Goal: Task Accomplishment & Management: Manage account settings

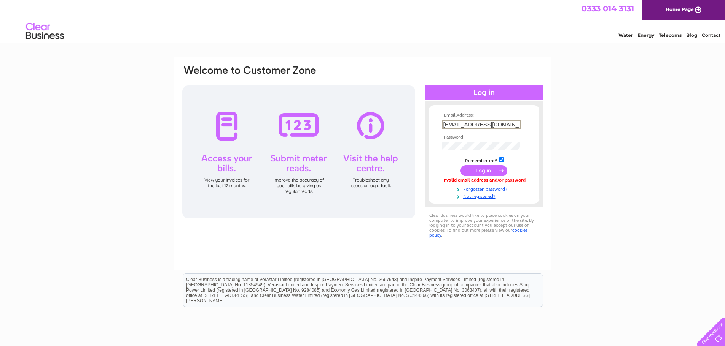
click at [512, 122] on input "[EMAIL_ADDRESS][DOMAIN_NAME]" at bounding box center [481, 124] width 79 height 9
drag, startPoint x: 509, startPoint y: 124, endPoint x: 427, endPoint y: 111, distance: 83.5
click at [429, 111] on div "Email Address: [EMAIL_ADDRESS][DOMAIN_NAME] Password:" at bounding box center [484, 154] width 118 height 91
type input "A"
type input "[EMAIL_ADDRESS][DOMAIN_NAME]"
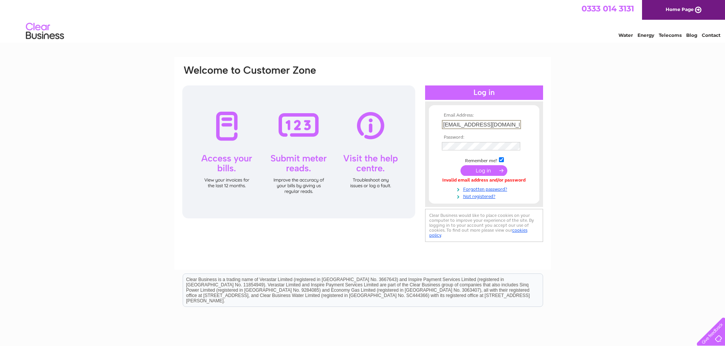
click at [485, 172] on input "submit" at bounding box center [483, 170] width 47 height 11
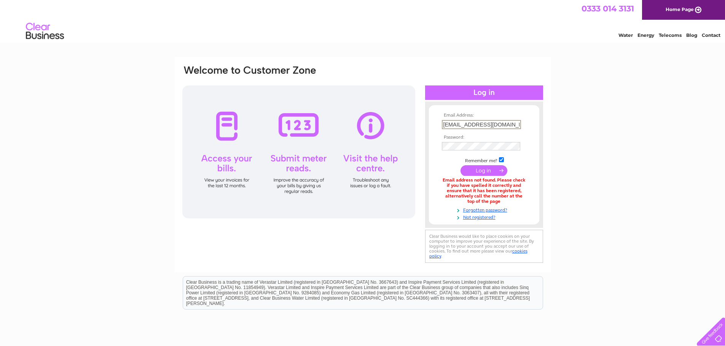
click at [511, 127] on input "accounts@emseuroweldonmicrosoft.com" at bounding box center [481, 124] width 79 height 9
type input "emseuroweld@outlook.com"
click at [480, 173] on input "submit" at bounding box center [483, 170] width 47 height 11
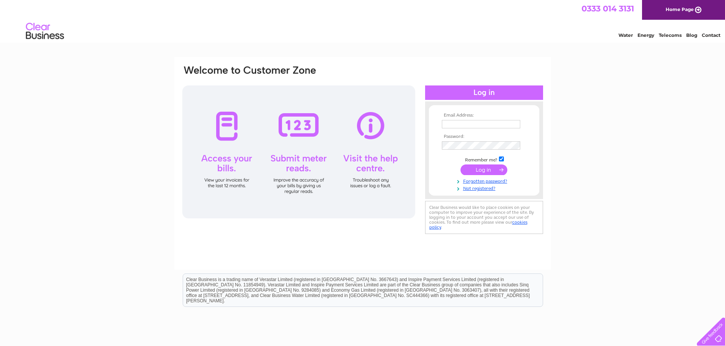
type input "[EMAIL_ADDRESS][DOMAIN_NAME]"
click at [480, 171] on input "submit" at bounding box center [483, 170] width 47 height 11
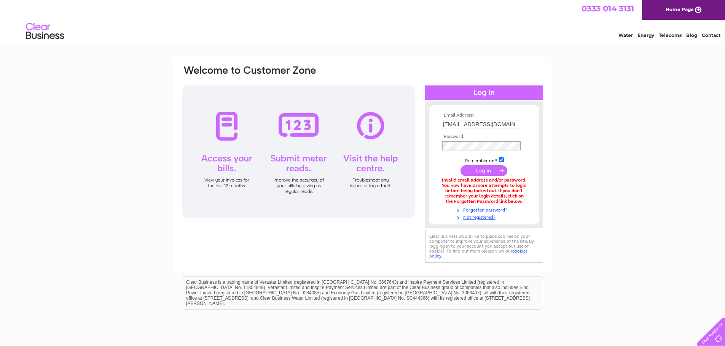
click at [429, 144] on form "Email Address: emseuroweld@outlook.com Password:" at bounding box center [484, 167] width 110 height 108
click at [441, 166] on td at bounding box center [484, 171] width 88 height 14
click at [478, 169] on input "submit" at bounding box center [483, 170] width 47 height 11
click at [686, 38] on div "Email Address: emseuroweld@outlook.com Password:" at bounding box center [691, 34] width 11 height 8
click at [469, 173] on input "submit" at bounding box center [483, 170] width 47 height 11
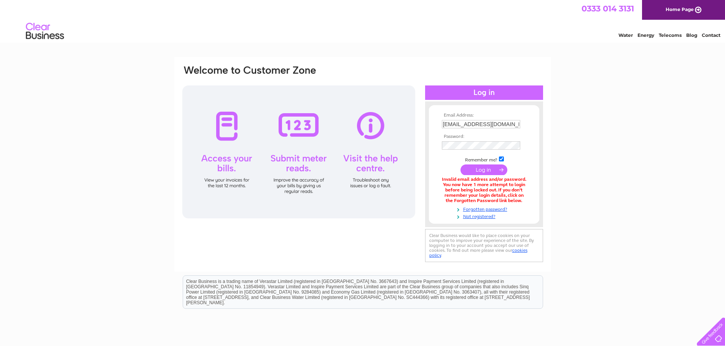
click at [475, 171] on input "submit" at bounding box center [483, 170] width 47 height 11
click at [480, 172] on input "submit" at bounding box center [483, 170] width 47 height 11
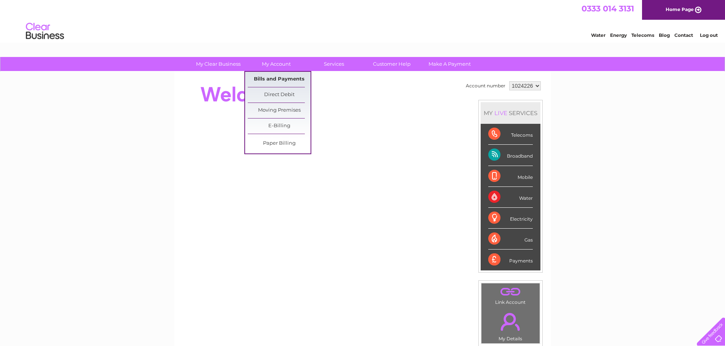
click at [278, 79] on link "Bills and Payments" at bounding box center [279, 79] width 63 height 15
click at [280, 76] on link "Bills and Payments" at bounding box center [279, 79] width 63 height 15
click at [280, 79] on link "Bills and Payments" at bounding box center [279, 79] width 63 height 15
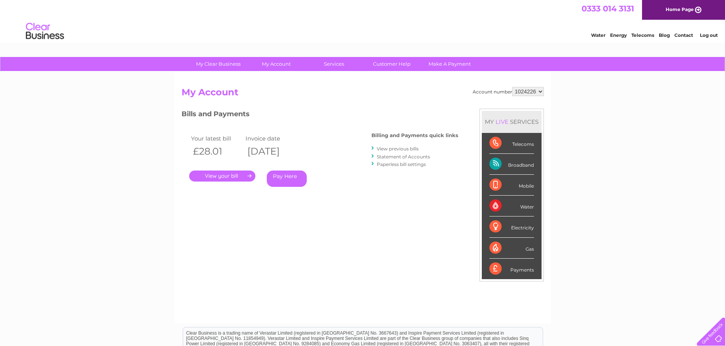
click at [539, 92] on select "1024226 1035901" at bounding box center [528, 91] width 32 height 9
select select "1035901"
click at [512, 87] on select "1024226 1035901" at bounding box center [528, 91] width 32 height 9
click at [232, 174] on link "." at bounding box center [222, 176] width 66 height 11
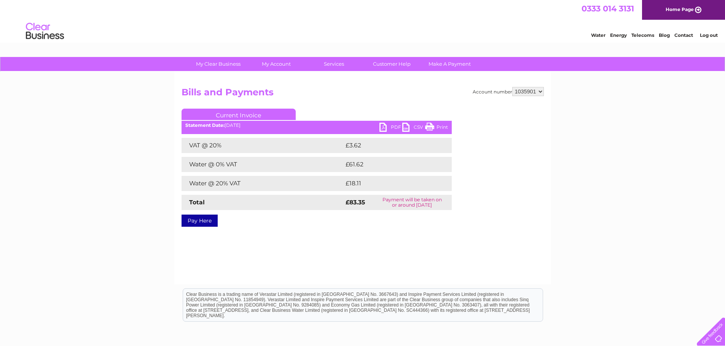
click at [386, 128] on link "PDF" at bounding box center [390, 128] width 23 height 11
